Goal: Task Accomplishment & Management: Use online tool/utility

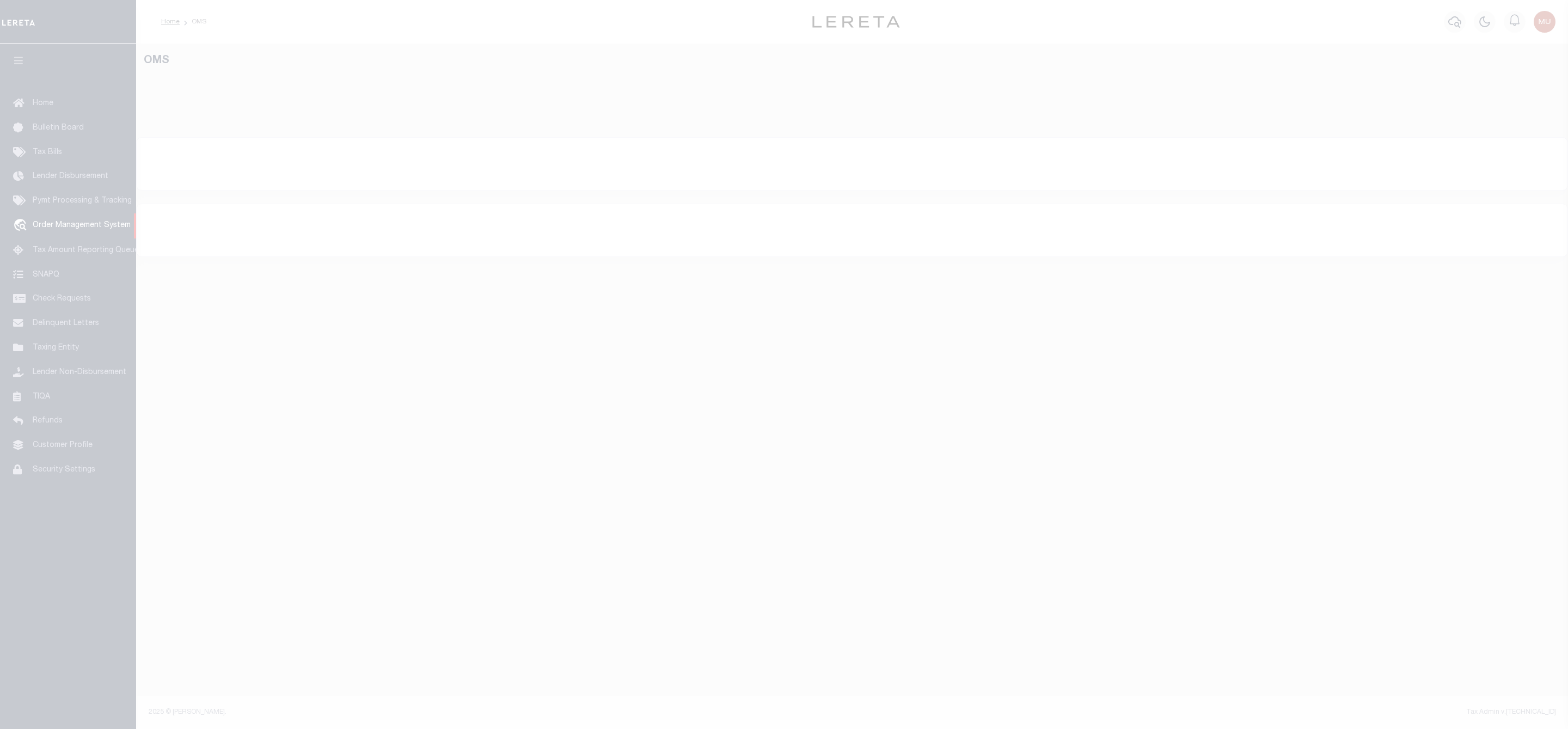
select select "200"
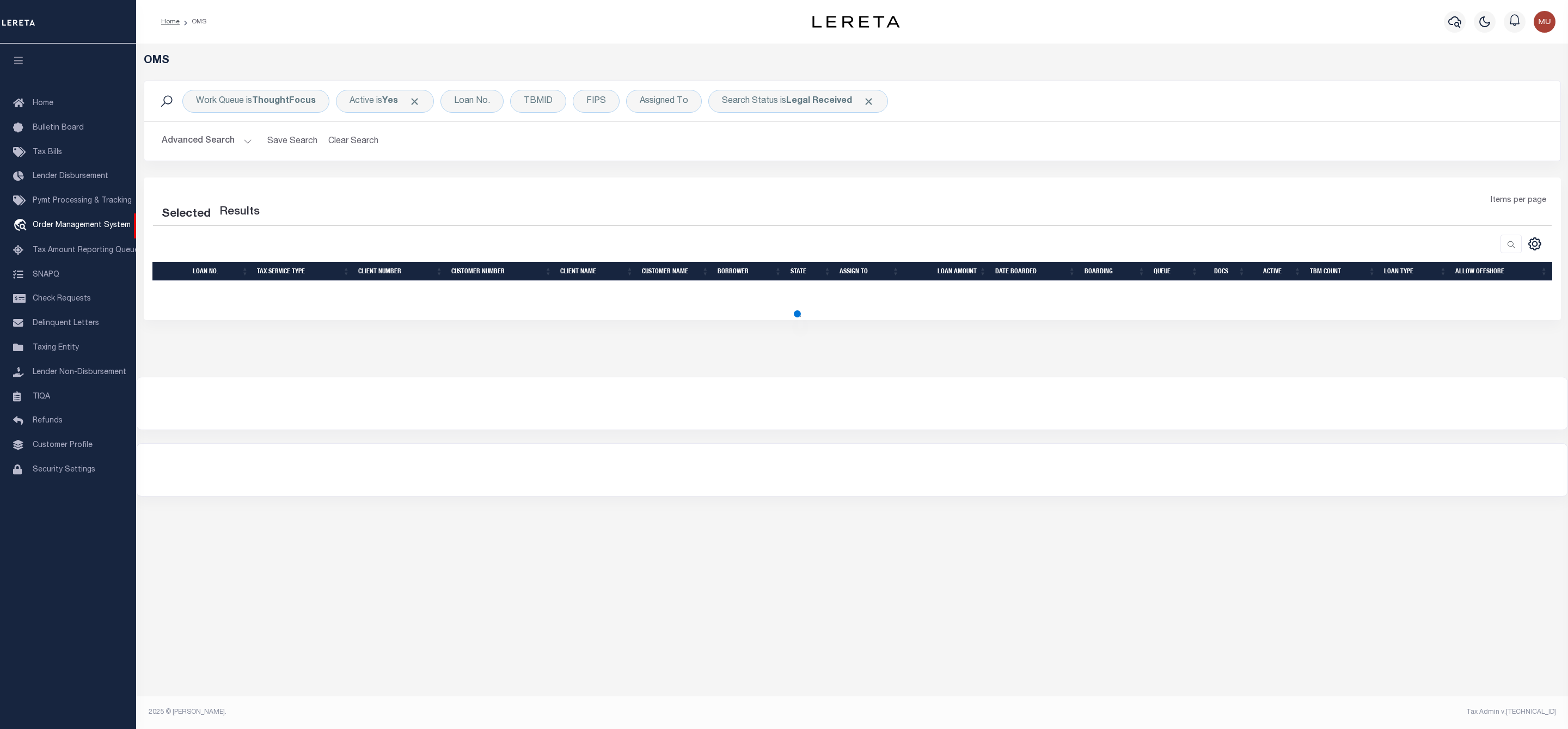
select select "200"
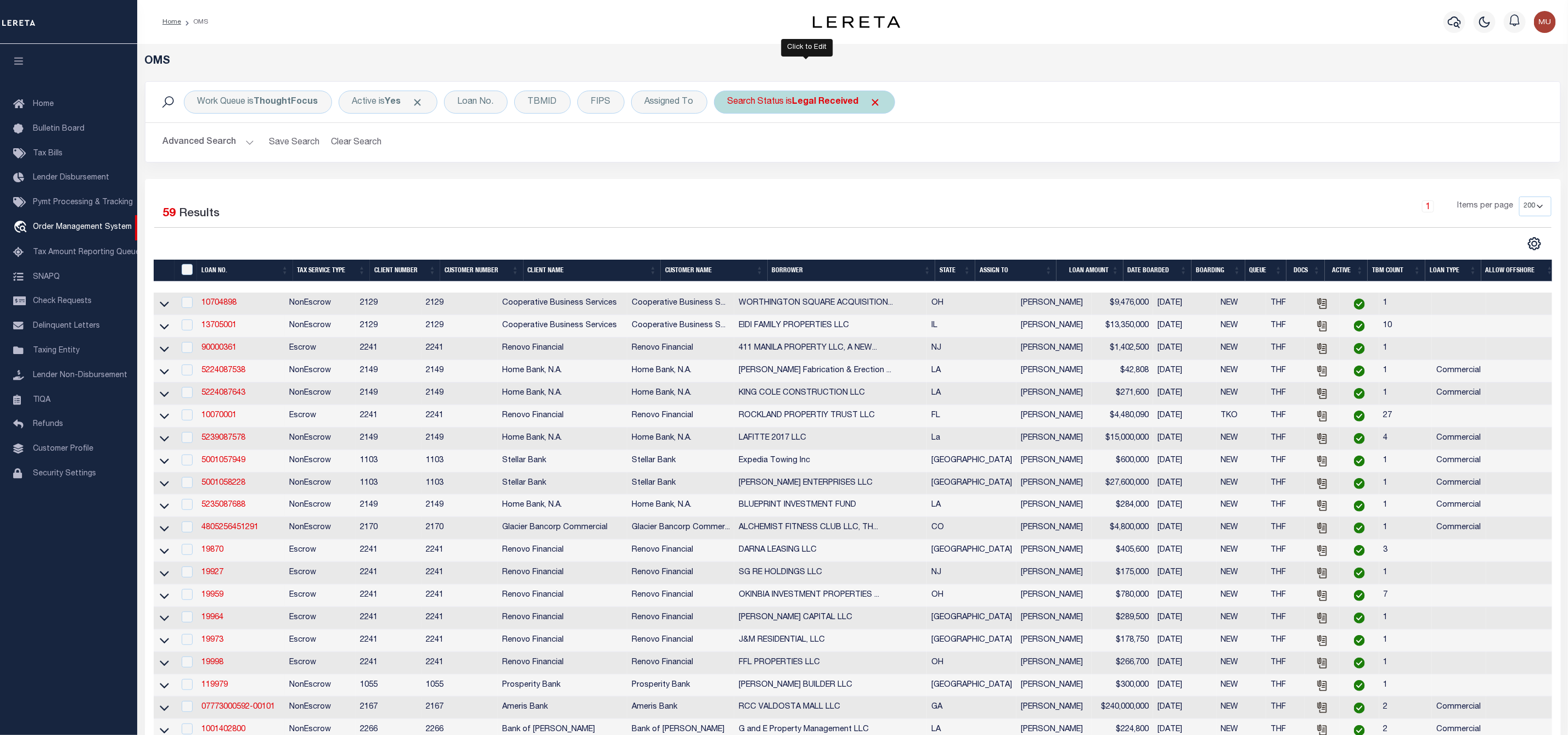
click at [782, 106] on div "Search Status is Legal Received" at bounding box center [805, 102] width 181 height 23
click at [776, 161] on select "Automated Search Bad Parcel Complete Duplicate Parcel High Dollar Reporting In …" at bounding box center [809, 156] width 161 height 21
select select "IP"
click at [731, 147] on select "Automated Search Bad Parcel Complete Duplicate Parcel High Dollar Reporting In …" at bounding box center [809, 156] width 161 height 21
click at [879, 188] on input "Apply" at bounding box center [873, 180] width 33 height 18
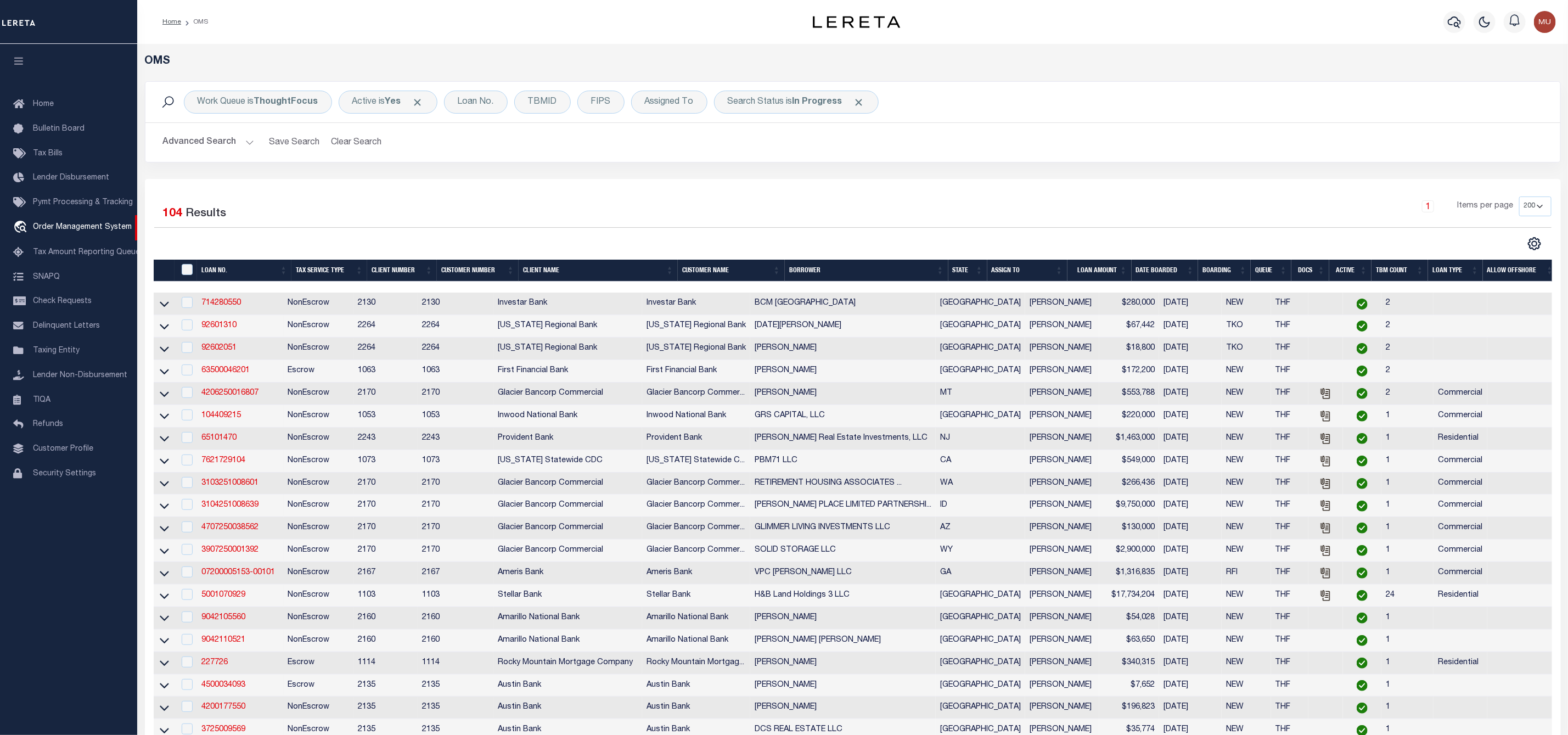
click at [1538, 29] on img "button" at bounding box center [1545, 22] width 22 height 22
click at [1512, 46] on link "Profile" at bounding box center [1516, 51] width 87 height 18
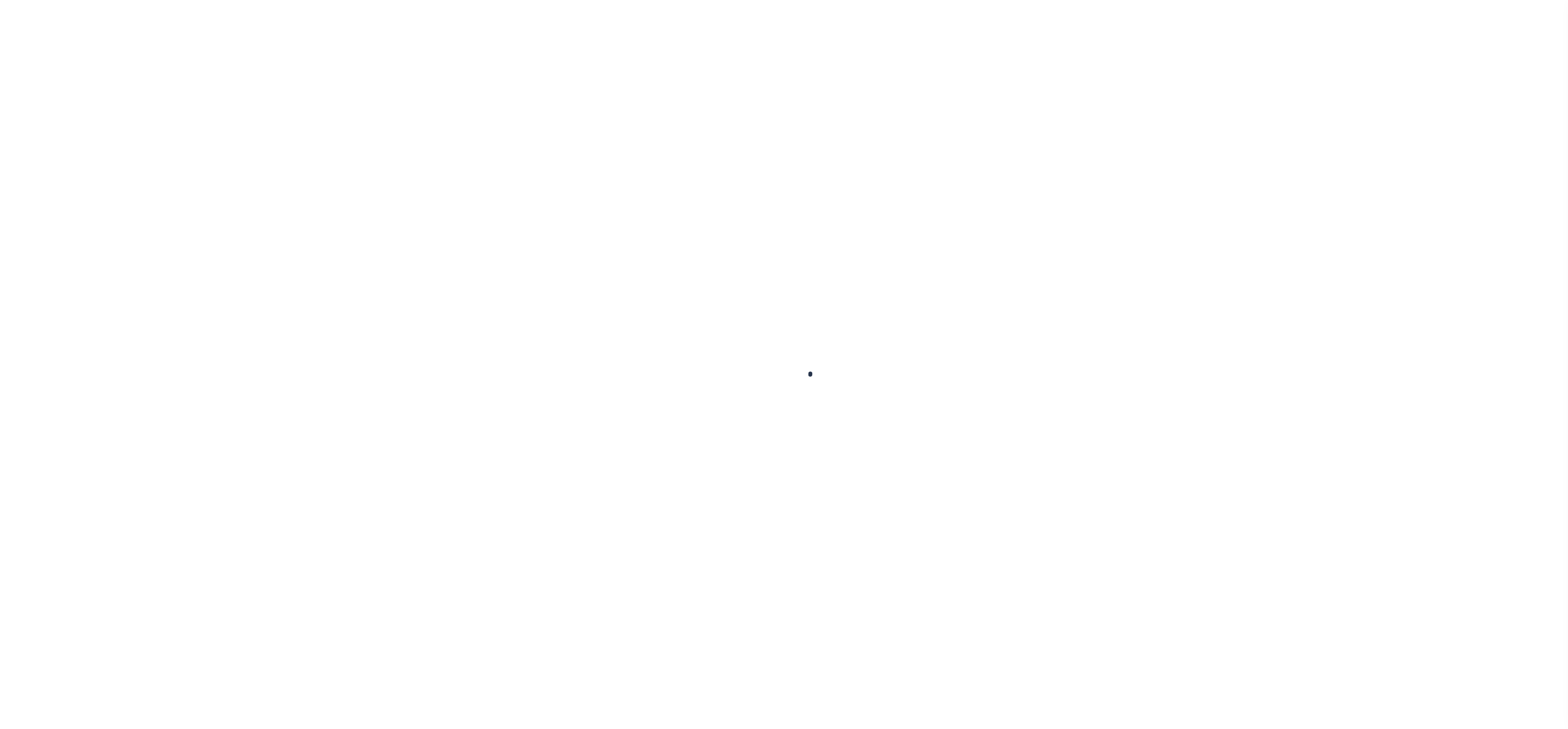
type input "-"
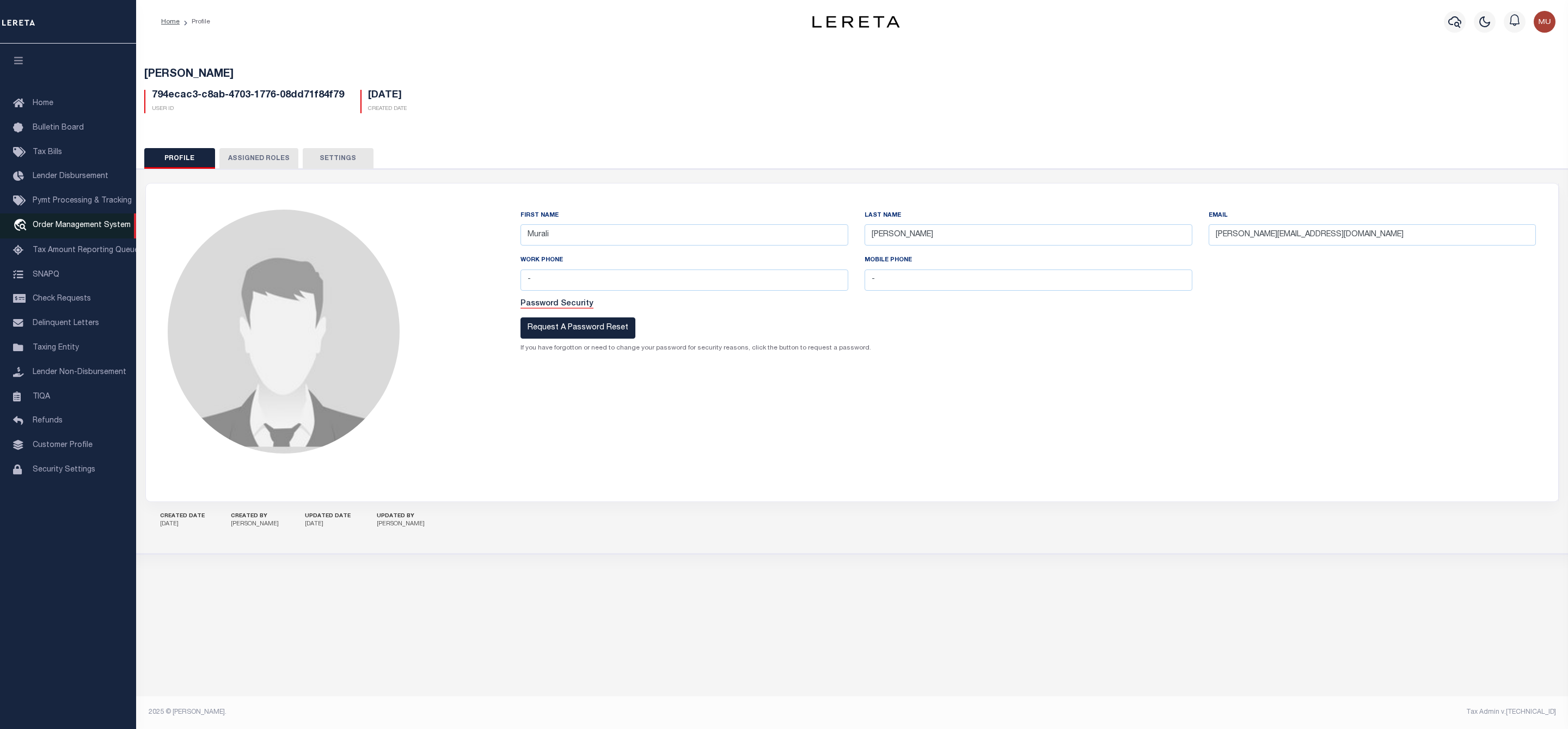
click at [74, 220] on link "travel_explore Order Management System" at bounding box center [68, 226] width 136 height 25
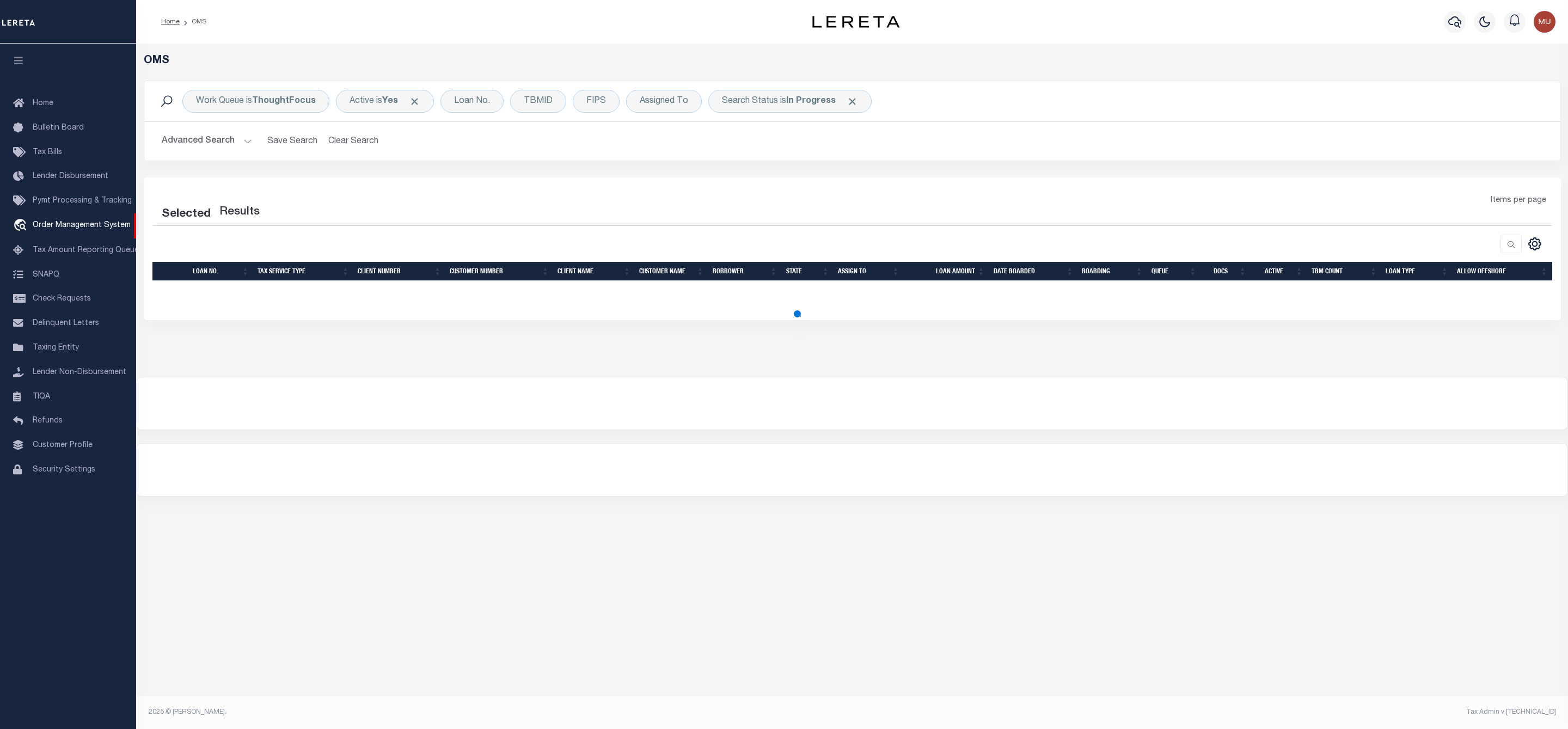
select select "200"
